Goal: Transaction & Acquisition: Book appointment/travel/reservation

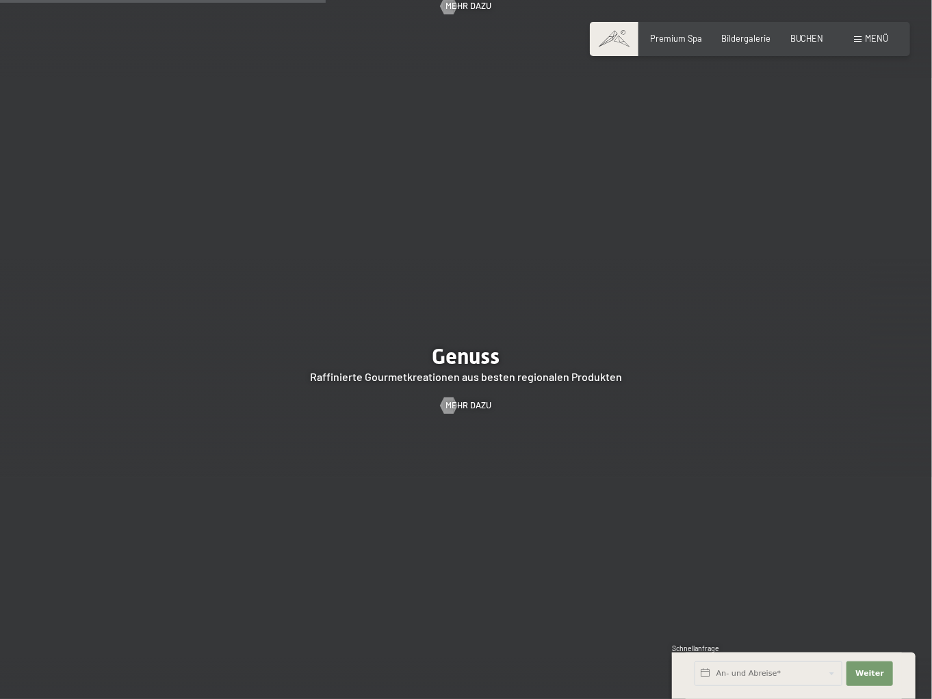
scroll to position [2135, 0]
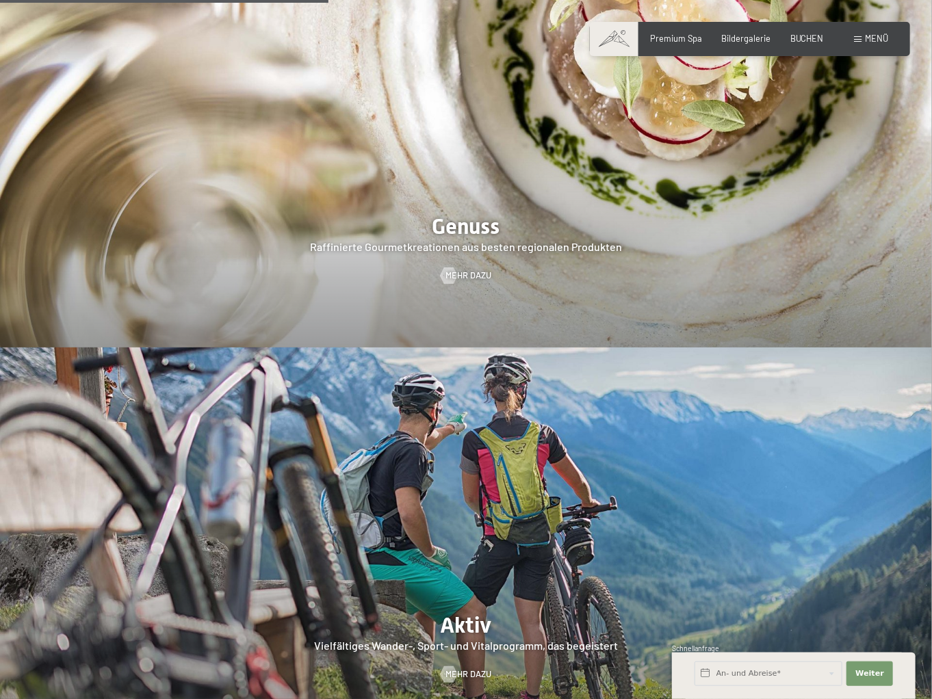
click at [854, 41] on span at bounding box center [858, 39] width 8 height 6
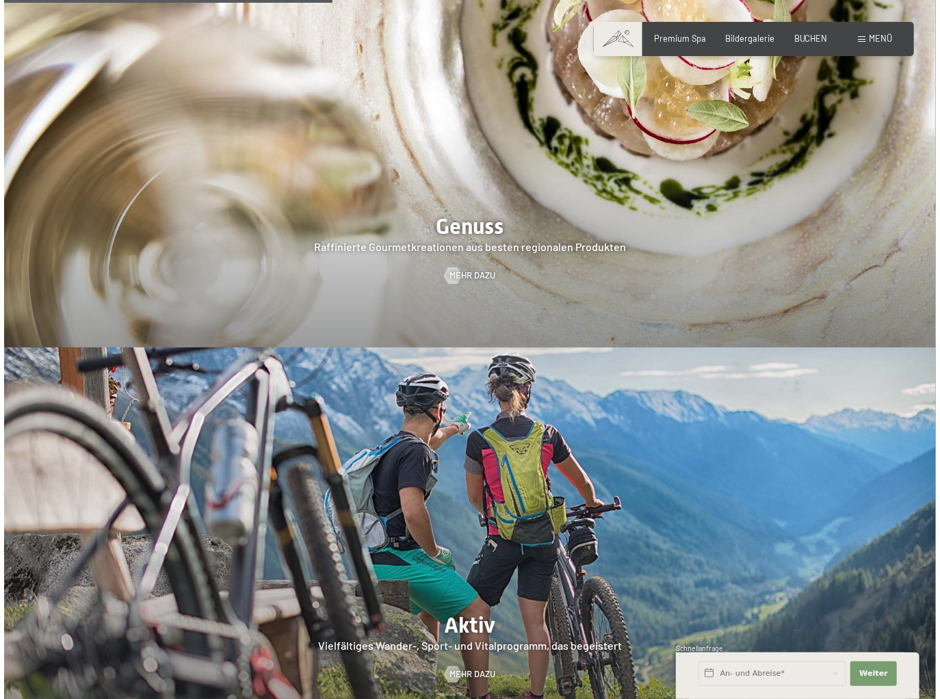
scroll to position [2122, 0]
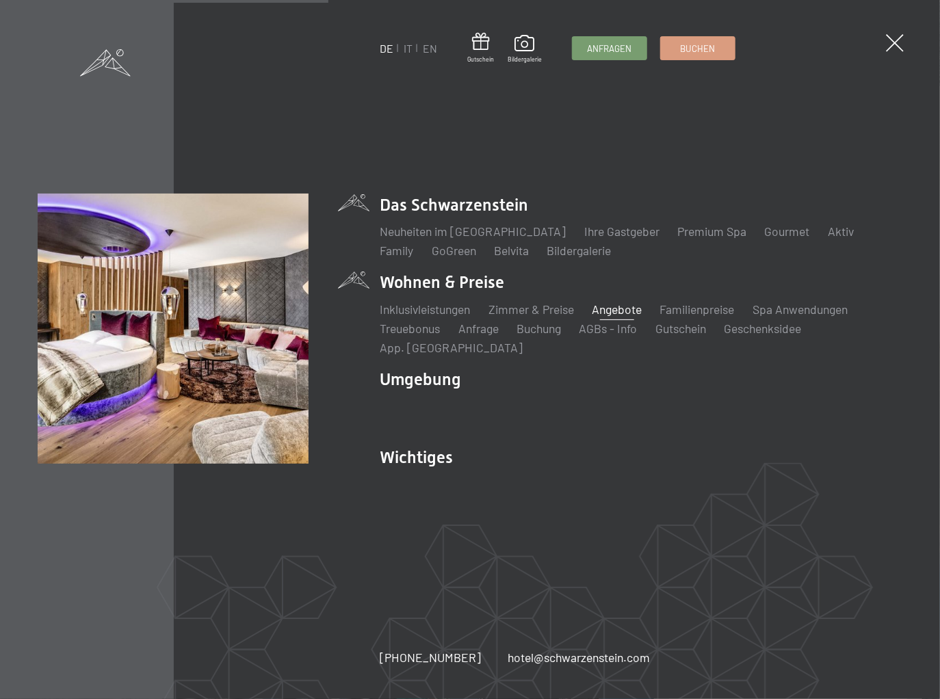
click at [608, 311] on link "Angebote" at bounding box center [617, 309] width 50 height 15
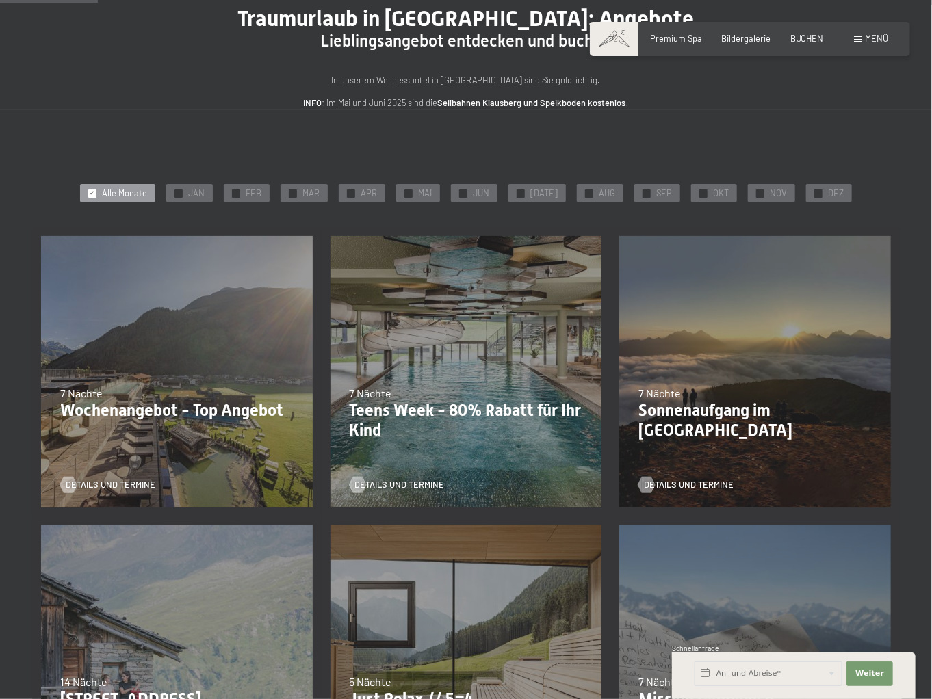
scroll to position [219, 0]
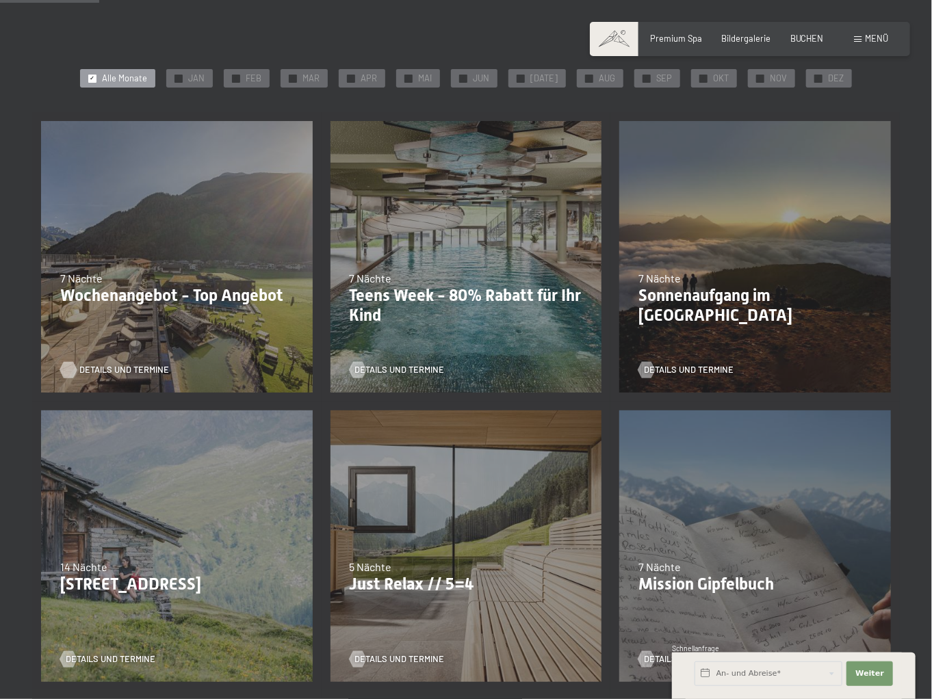
click at [73, 378] on div at bounding box center [69, 370] width 10 height 16
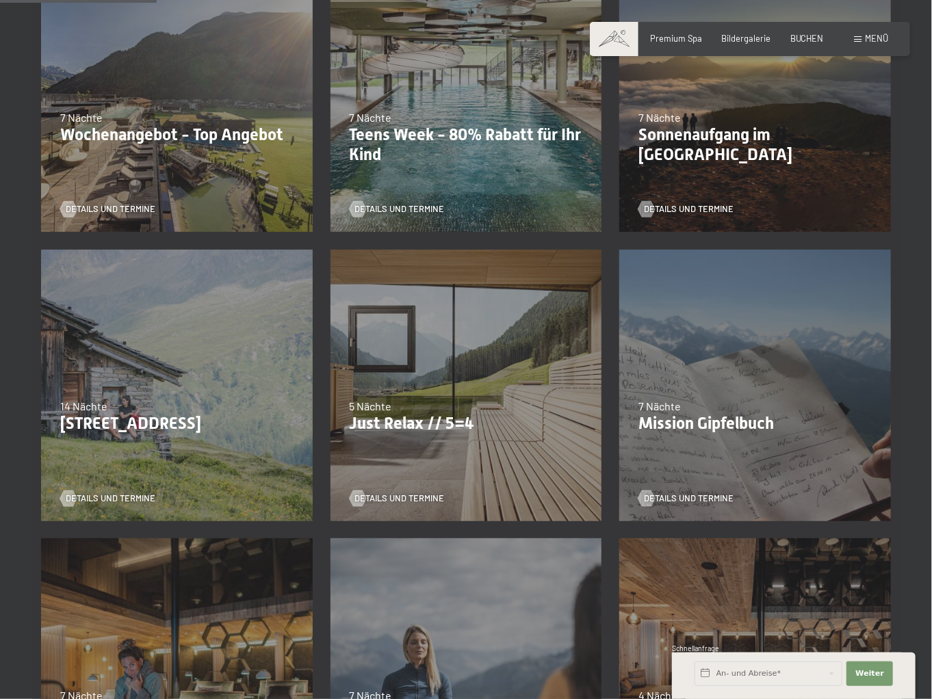
scroll to position [383, 0]
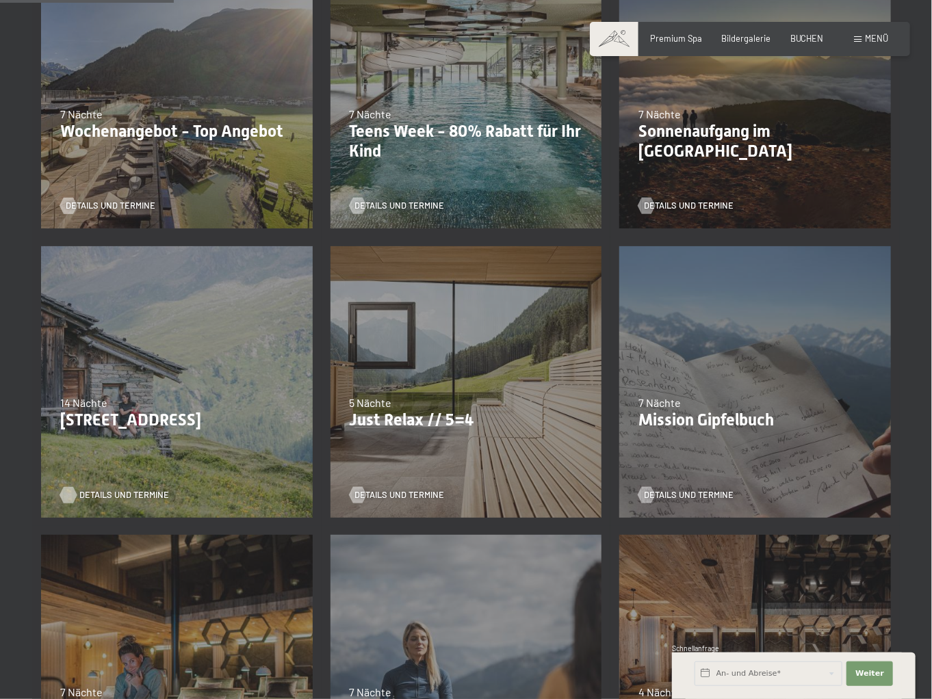
click at [108, 502] on span "Details und Termine" at bounding box center [124, 495] width 90 height 12
